Goal: Task Accomplishment & Management: Manage account settings

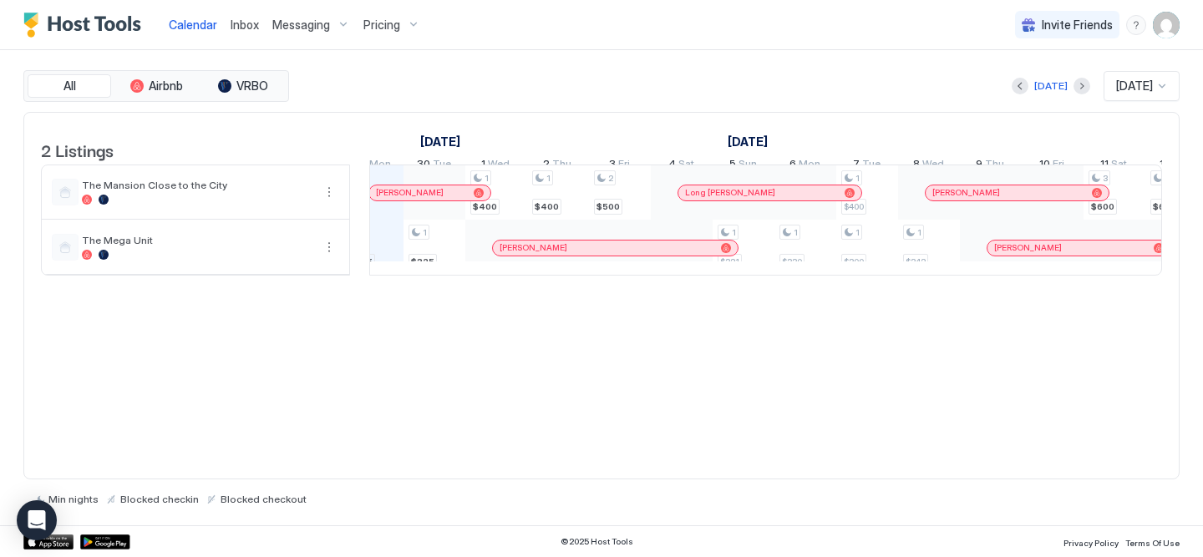
scroll to position [0, 953]
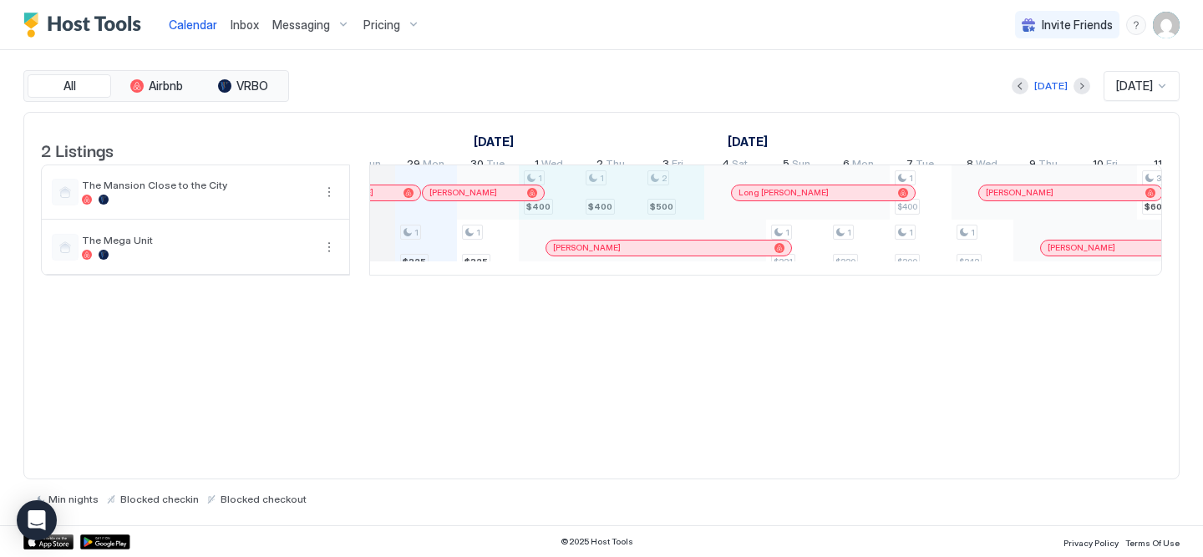
drag, startPoint x: 556, startPoint y: 216, endPoint x: 663, endPoint y: 211, distance: 107.9
click at [663, 211] on div "1 $325 1 $325 1 $400 1 $400 2 $500 1 $321 1 $330 1 $400 1 $300 1 $342 3 $600 2 …" at bounding box center [1106, 219] width 3276 height 109
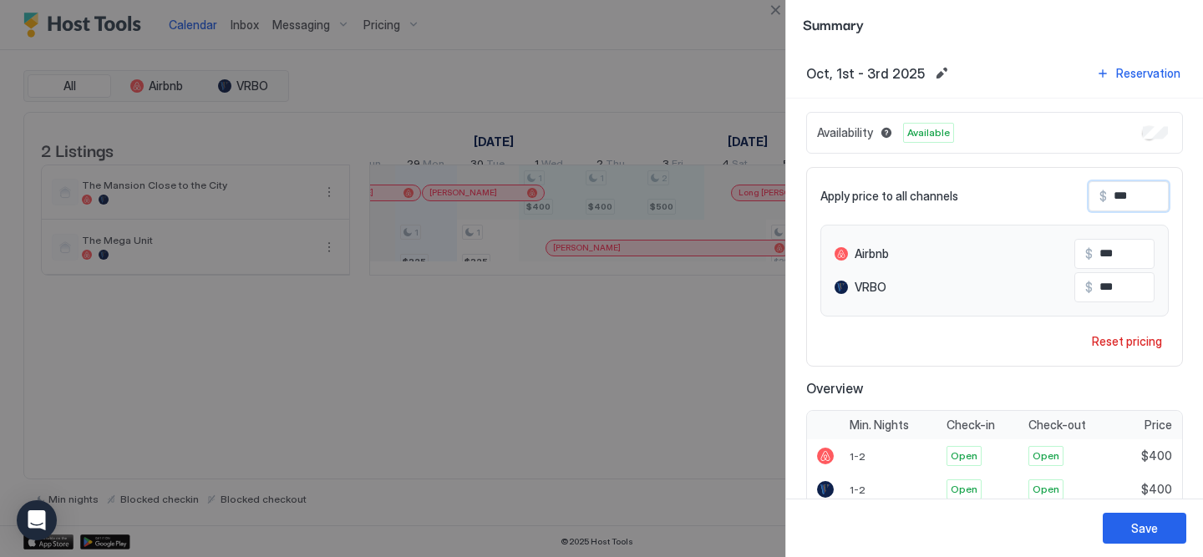
click at [1135, 199] on input "***" at bounding box center [1174, 196] width 134 height 28
click at [1142, 529] on div "Save" at bounding box center [1144, 529] width 27 height 18
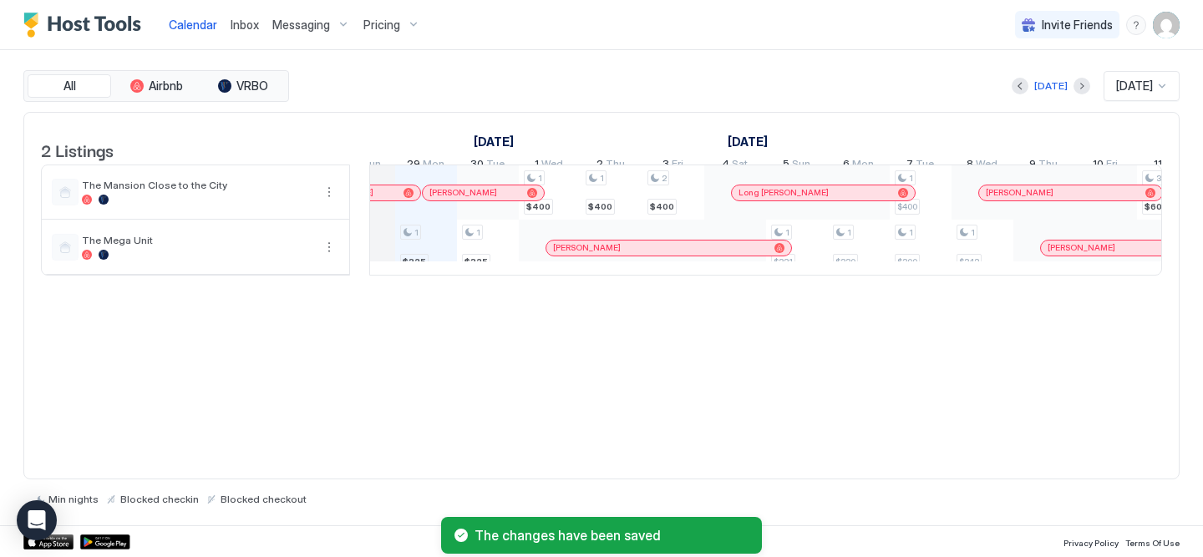
click at [657, 370] on div "2 Listings September 2025 October 2025 November 2025 14 Sun 15 Mon 16 Tue 17 We…" at bounding box center [601, 296] width 1156 height 368
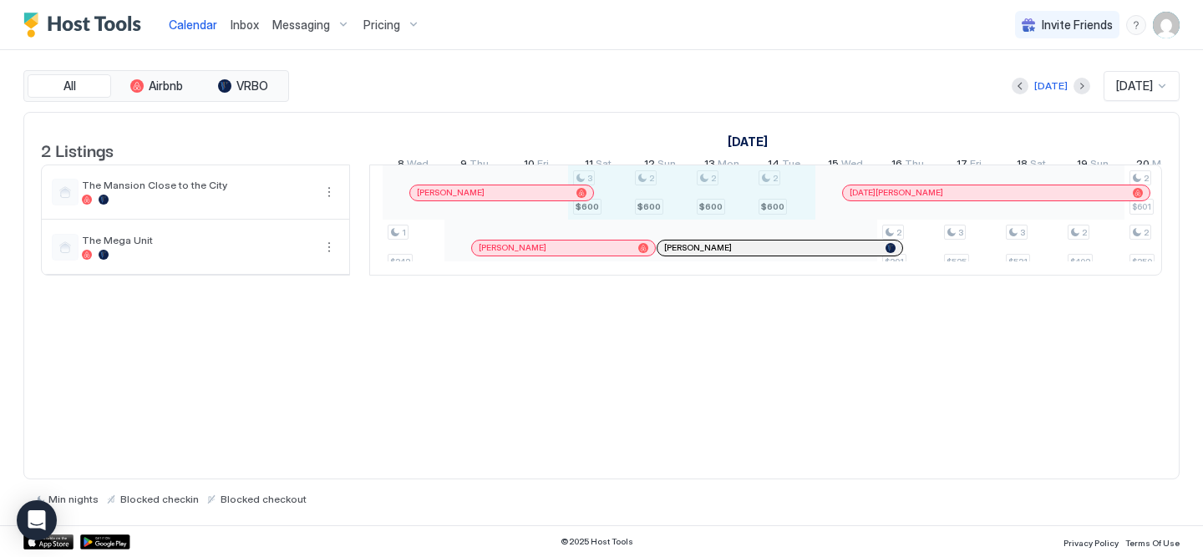
drag, startPoint x: 613, startPoint y: 200, endPoint x: 782, endPoint y: 199, distance: 168.8
click at [782, 199] on div "1 $325 1 $325 1 $400 1 $400 2 $400 1 $321 1 $330 1 $400 1 $300 1 $342 3 $600 2 …" at bounding box center [537, 219] width 3276 height 109
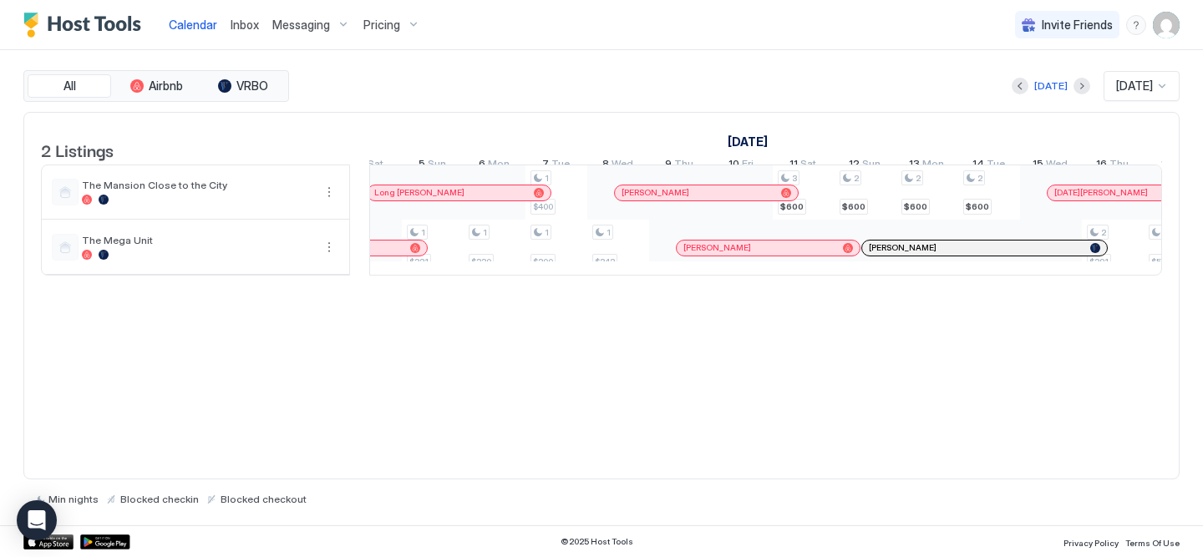
scroll to position [0, 1369]
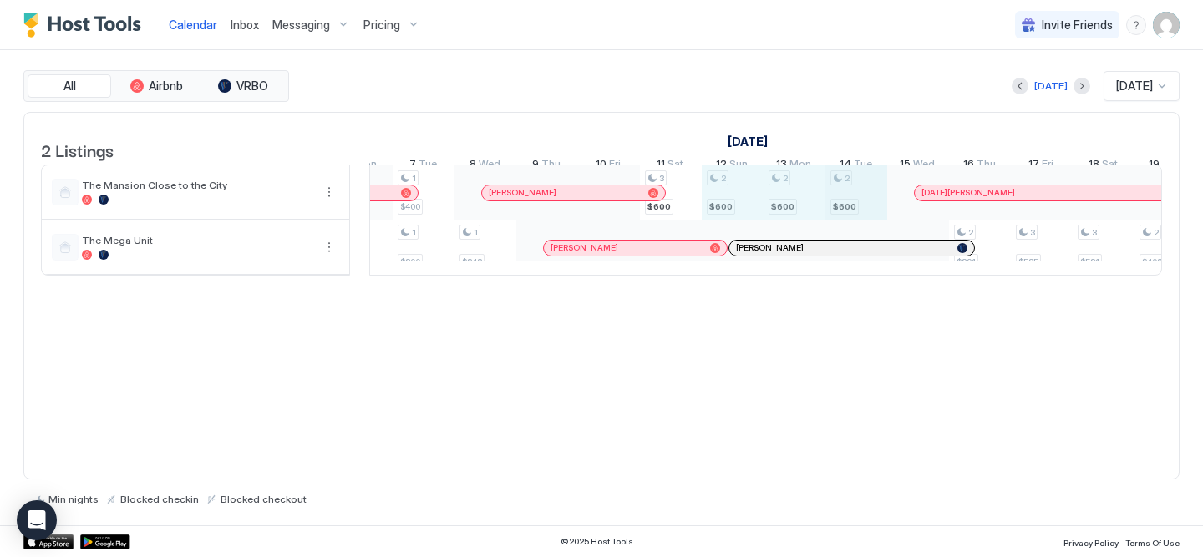
drag, startPoint x: 733, startPoint y: 221, endPoint x: 827, endPoint y: 218, distance: 93.6
click at [872, 216] on div "1 $325 1 $325 1 $400 1 $400 2 $400 1 $321 1 $330 1 $400 1 $300 1 $342 3 $600 2 …" at bounding box center [609, 219] width 3276 height 109
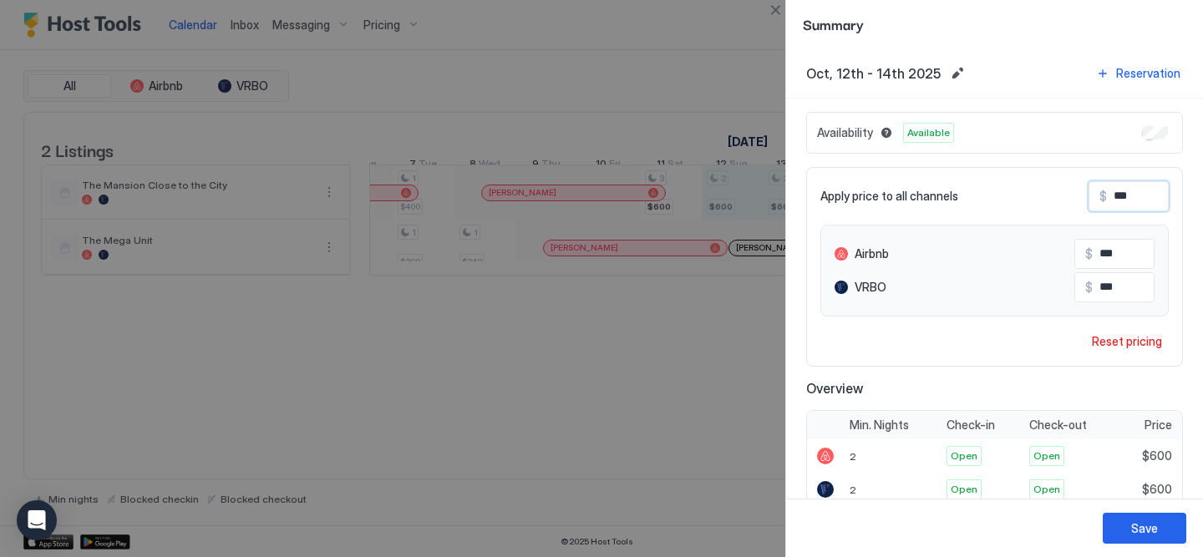
click at [1129, 209] on input "***" at bounding box center [1174, 196] width 134 height 28
type input "*"
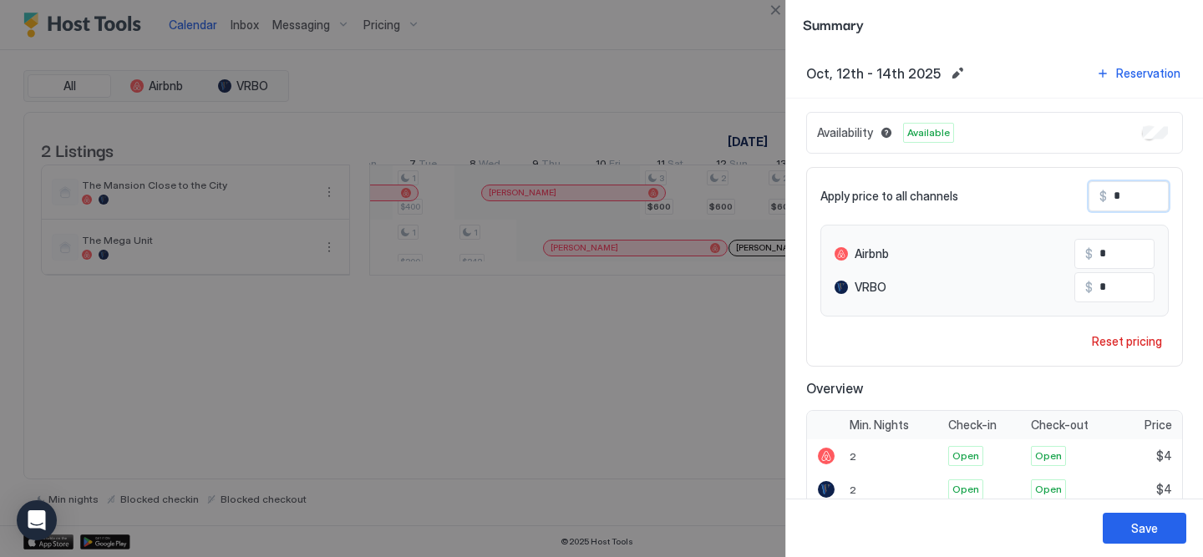
type input "**"
type input "***"
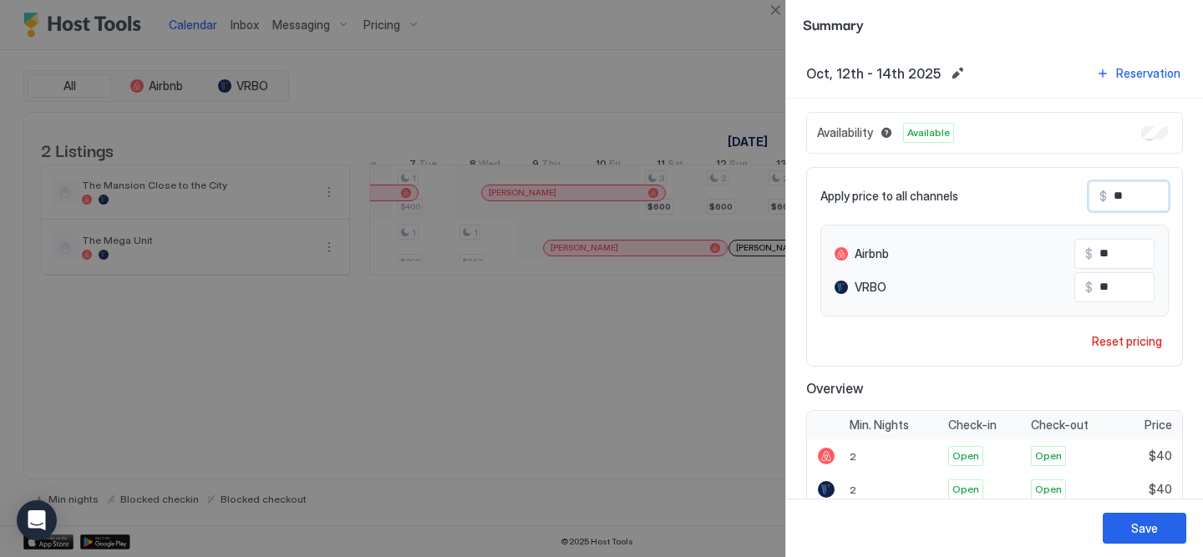
type input "***"
click at [1148, 524] on div "Save" at bounding box center [1144, 529] width 27 height 18
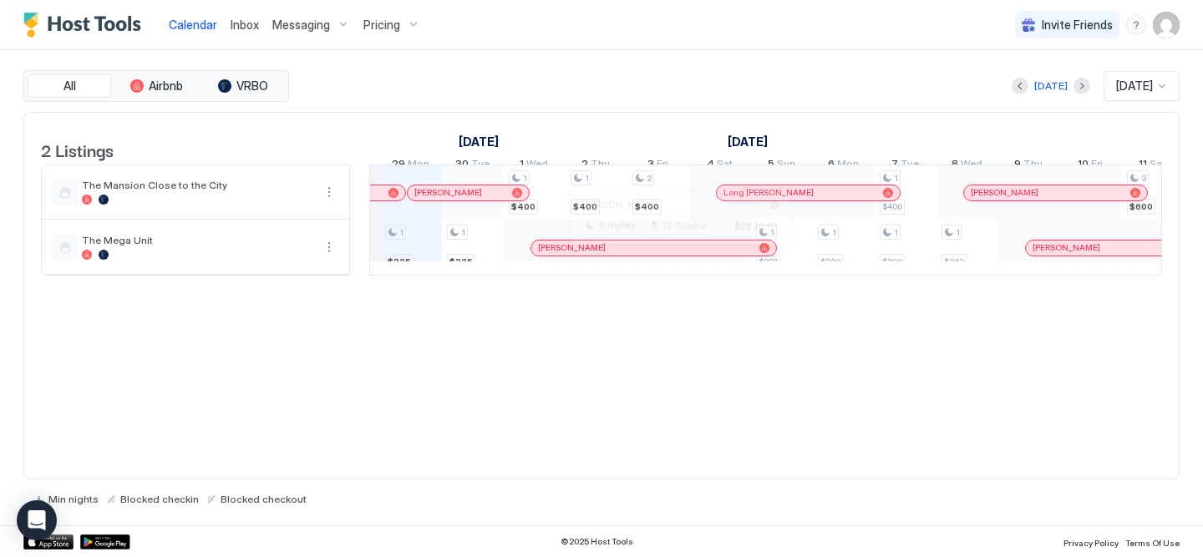
click at [672, 255] on div at bounding box center [672, 247] width 13 height 13
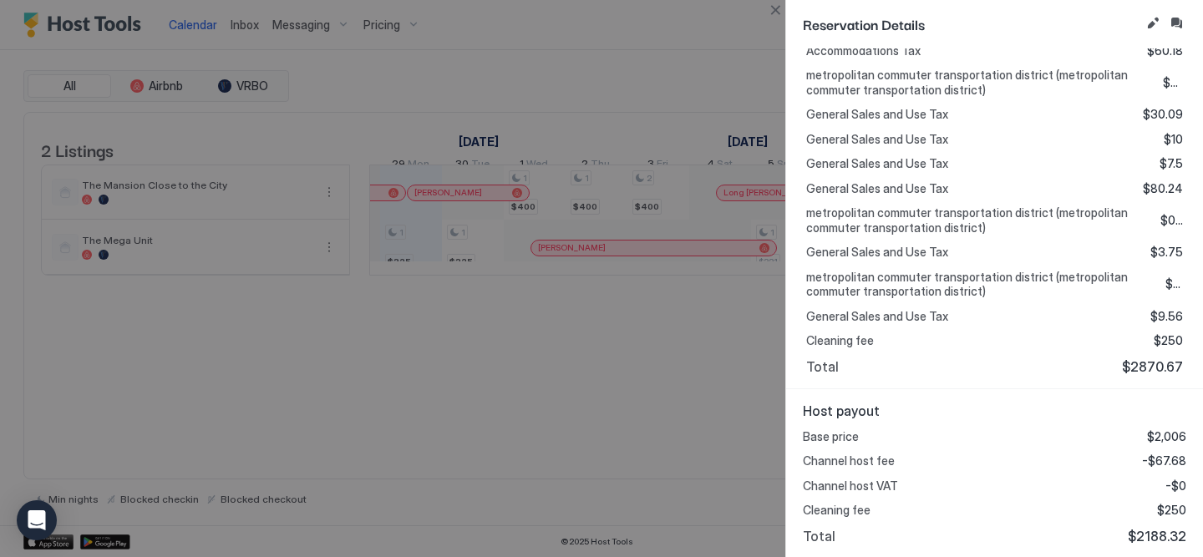
click at [739, 384] on div at bounding box center [601, 278] width 1203 height 557
click at [770, 11] on button "Close" at bounding box center [775, 10] width 20 height 20
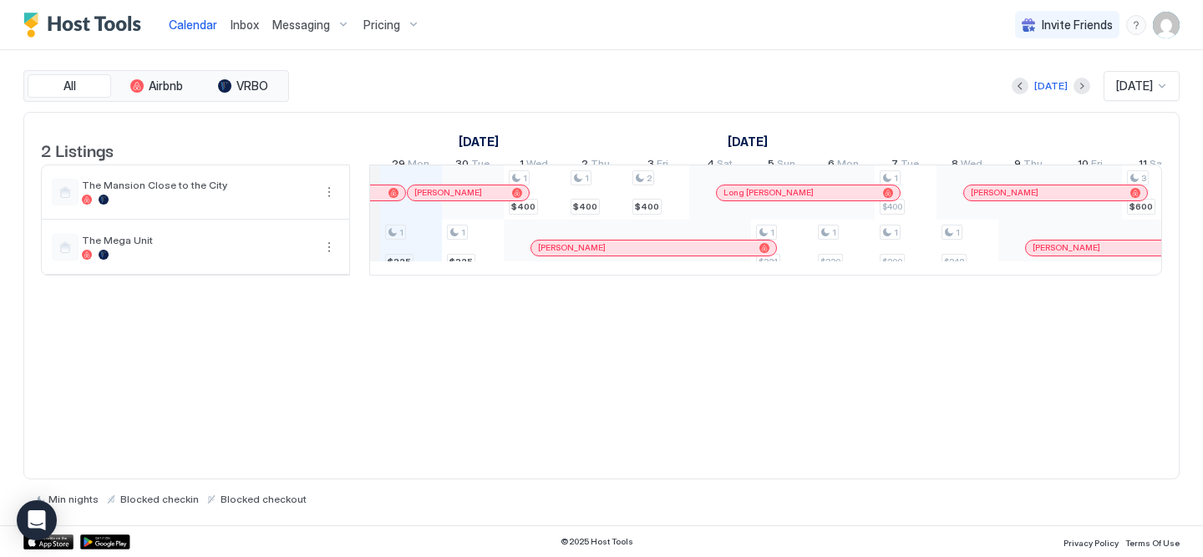
click at [812, 200] on div at bounding box center [810, 192] width 13 height 13
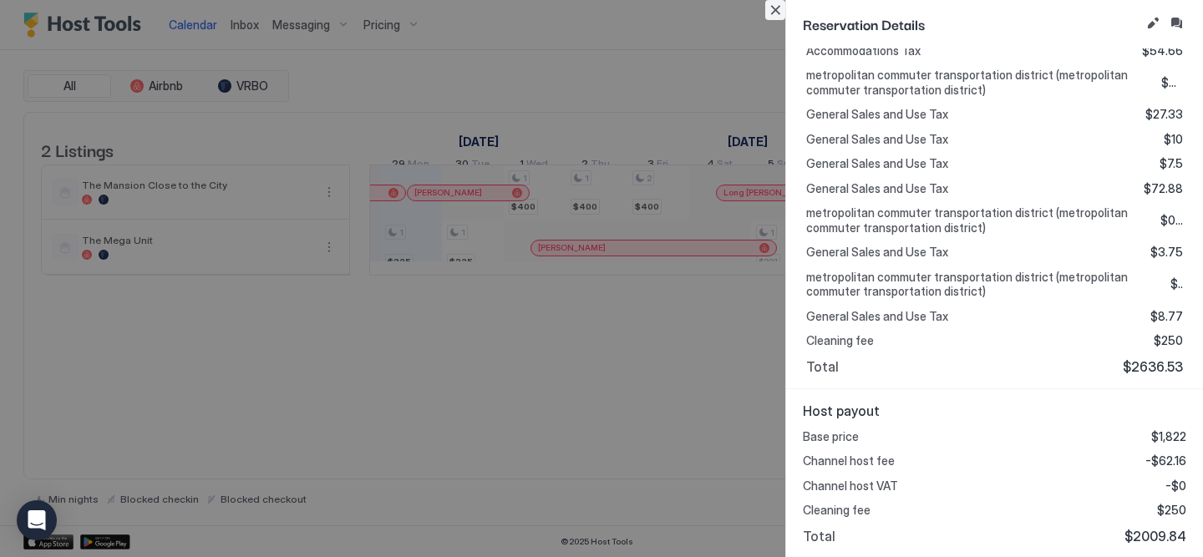
click at [774, 15] on button "Close" at bounding box center [775, 10] width 20 height 20
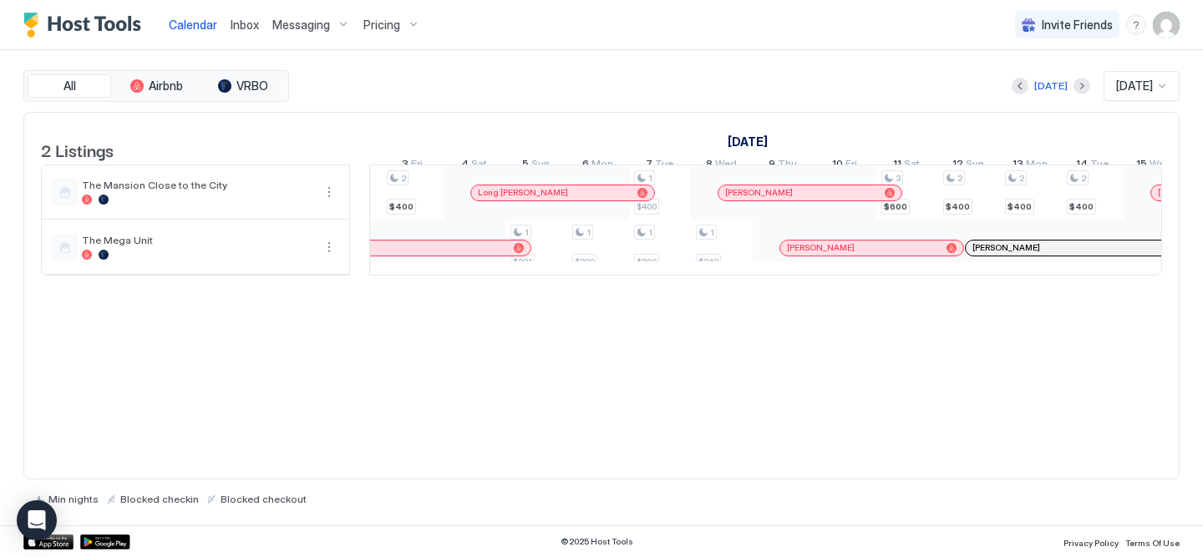
click at [837, 200] on div at bounding box center [838, 192] width 13 height 13
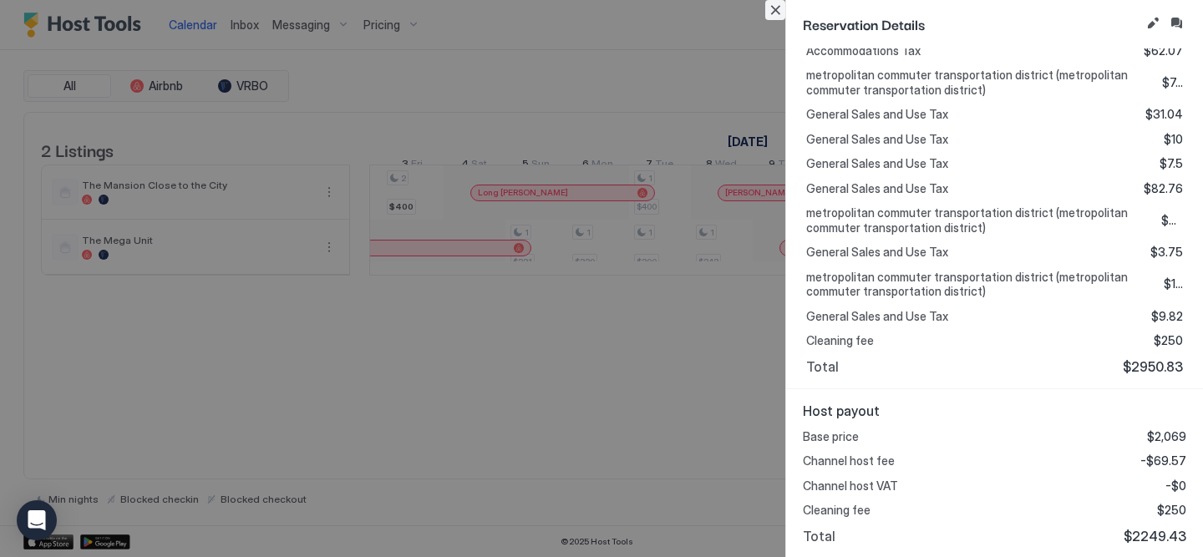
click at [773, 13] on button "Close" at bounding box center [775, 10] width 20 height 20
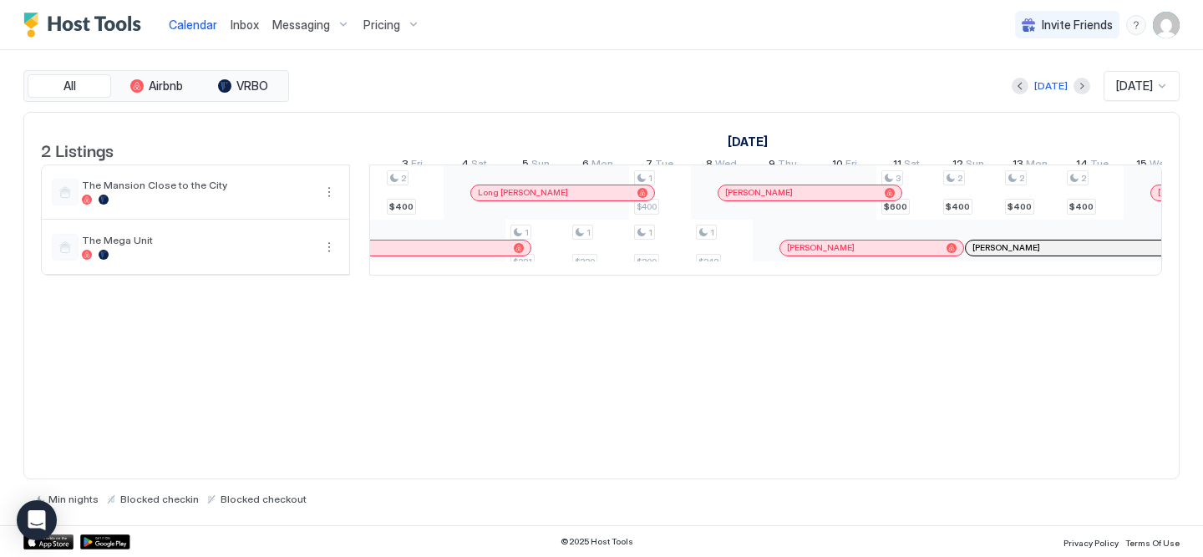
click at [926, 255] on div at bounding box center [926, 247] width 13 height 13
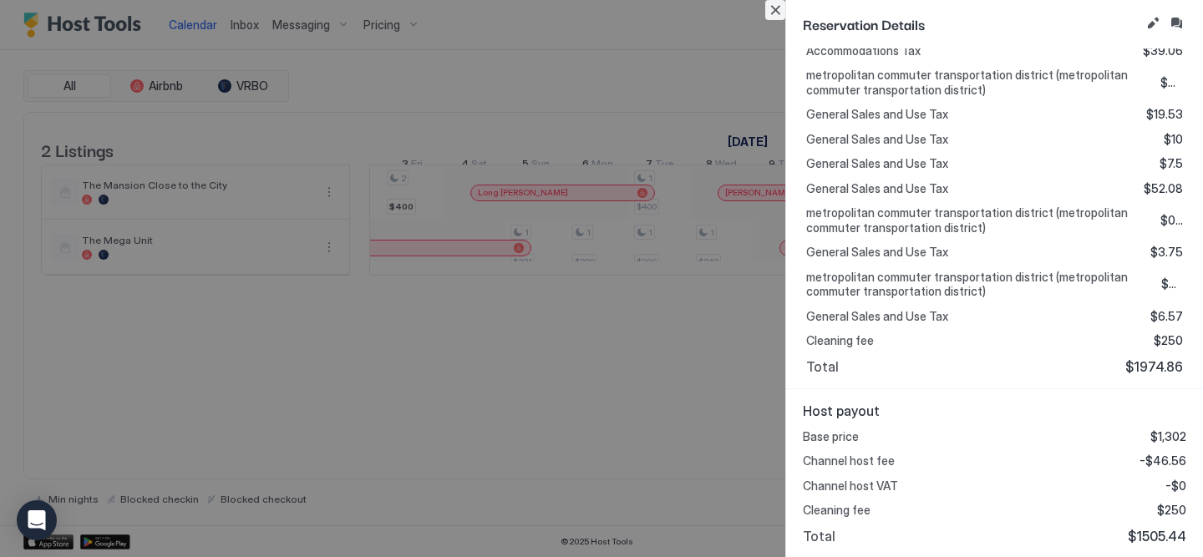
click at [772, 15] on button "Close" at bounding box center [775, 10] width 20 height 20
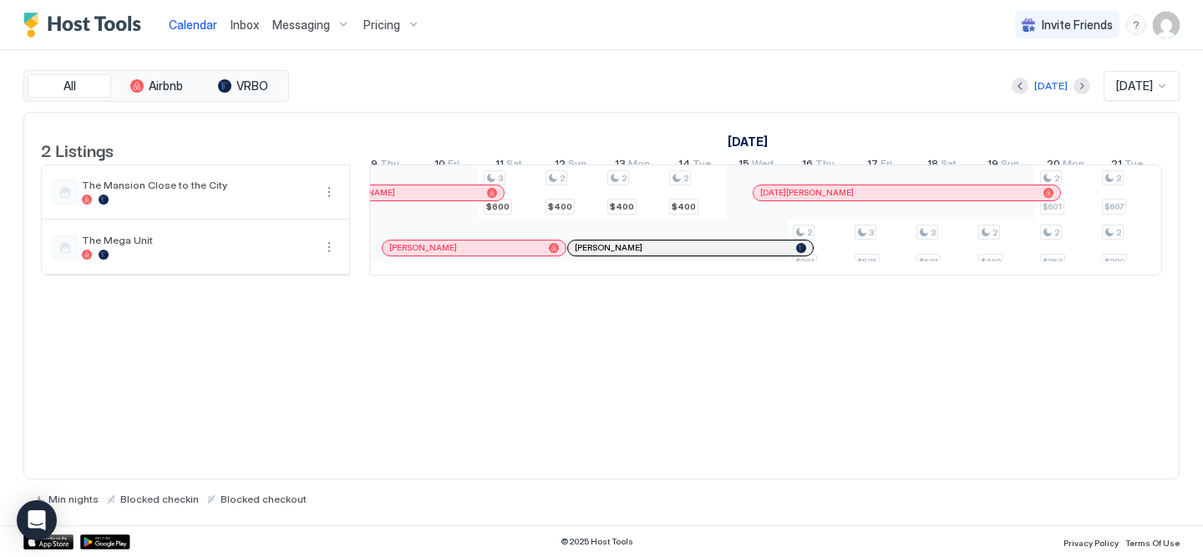
click at [780, 255] on div at bounding box center [780, 247] width 13 height 13
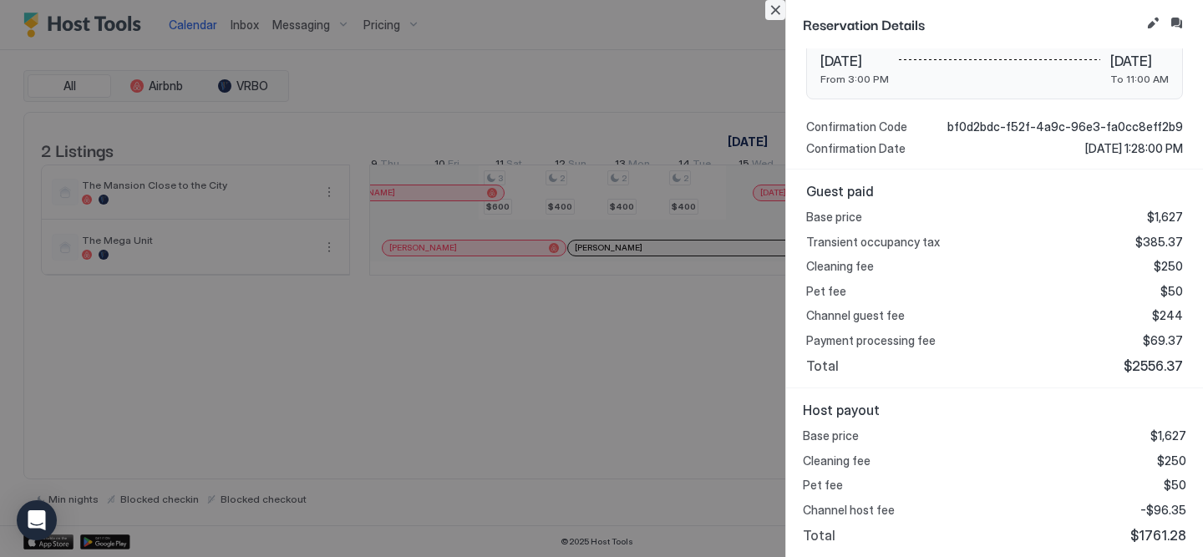
click at [774, 13] on button "Close" at bounding box center [775, 10] width 20 height 20
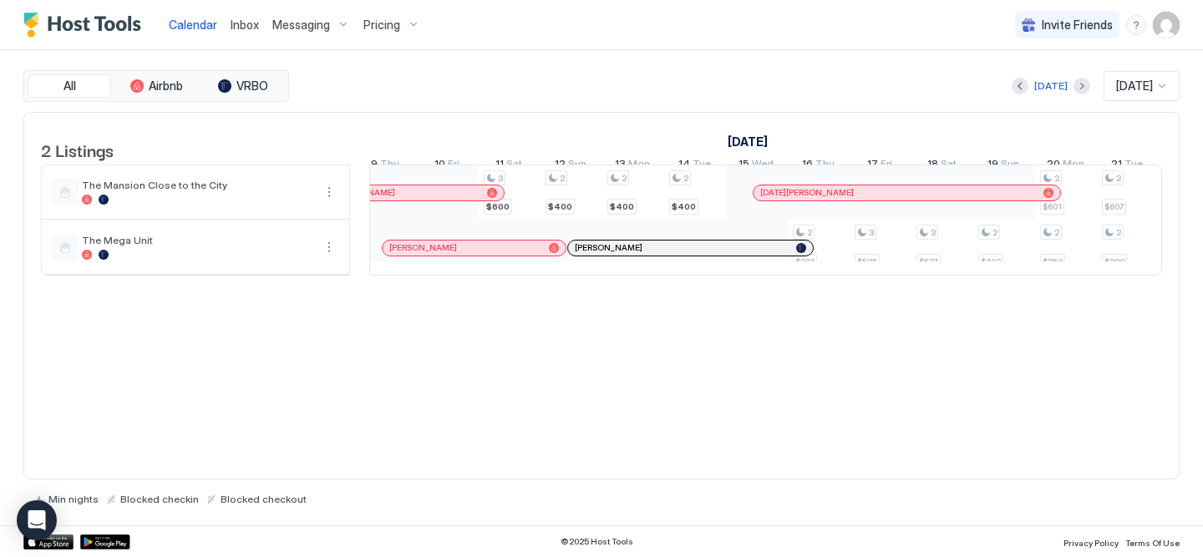
click at [972, 200] on div "[DATE][PERSON_NAME]" at bounding box center [907, 192] width 307 height 15
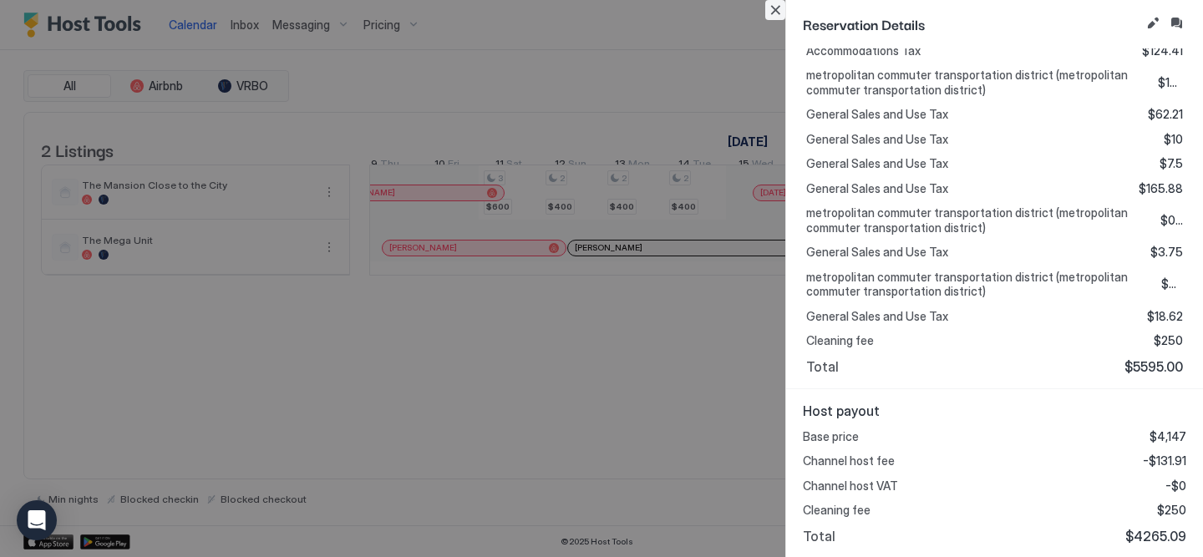
click at [773, 16] on button "Close" at bounding box center [775, 10] width 20 height 20
